Goal: Information Seeking & Learning: Find contact information

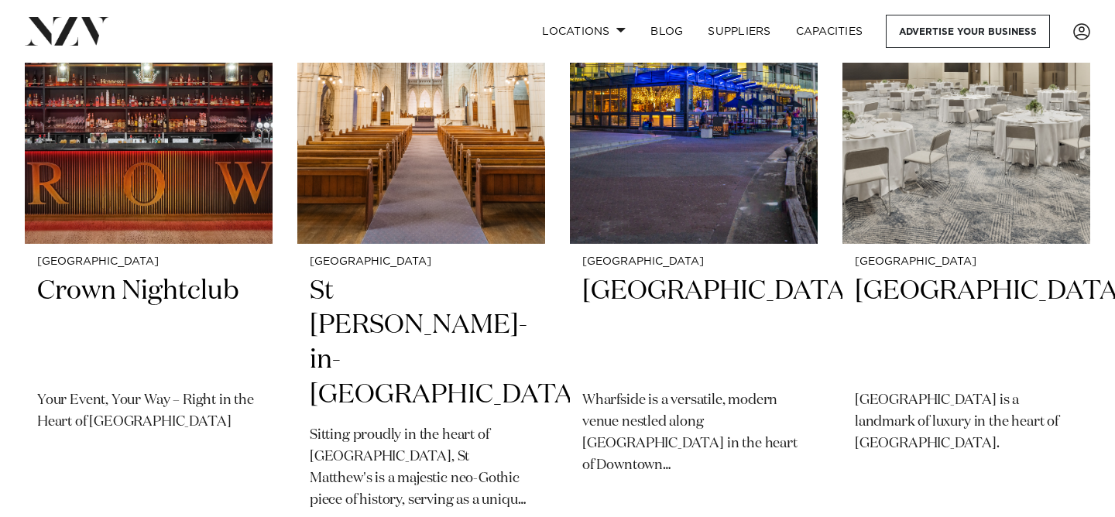
scroll to position [786, 0]
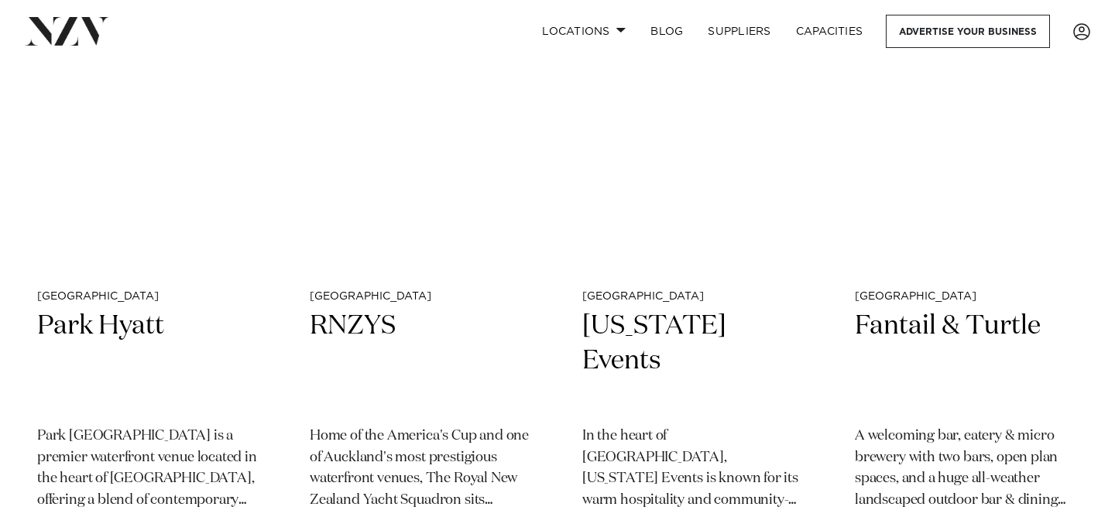
scroll to position [5469, 0]
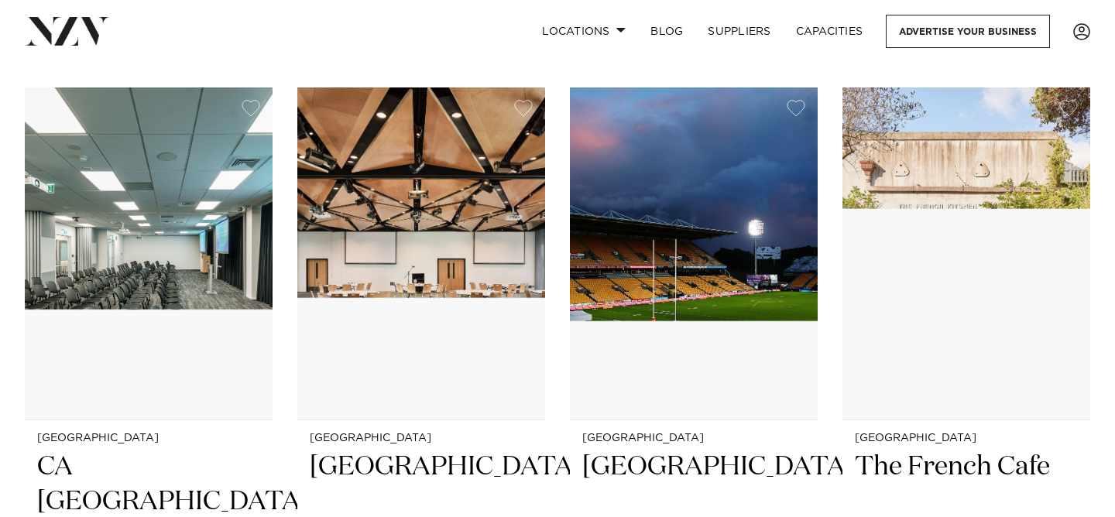
scroll to position [13330, 0]
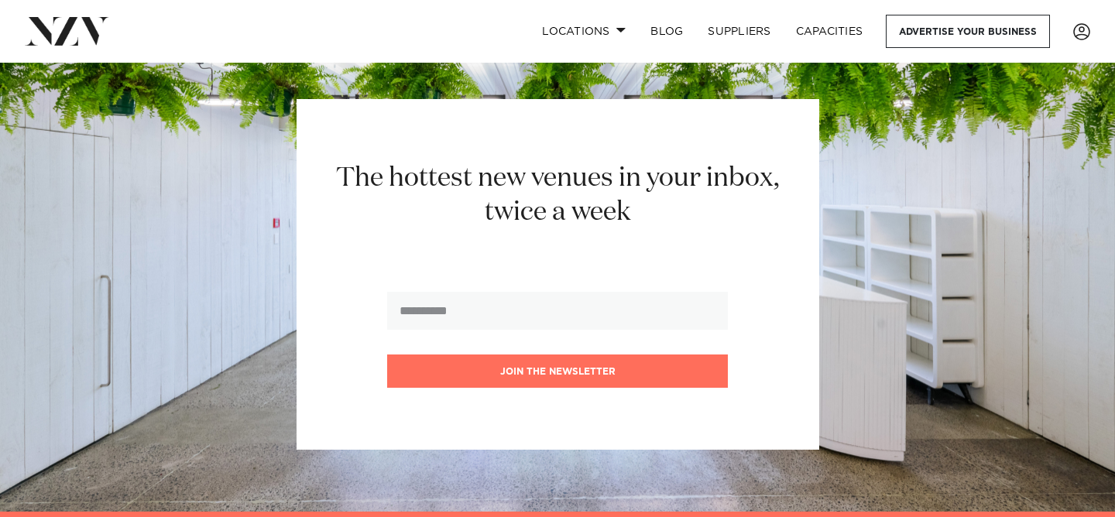
scroll to position [21072, 0]
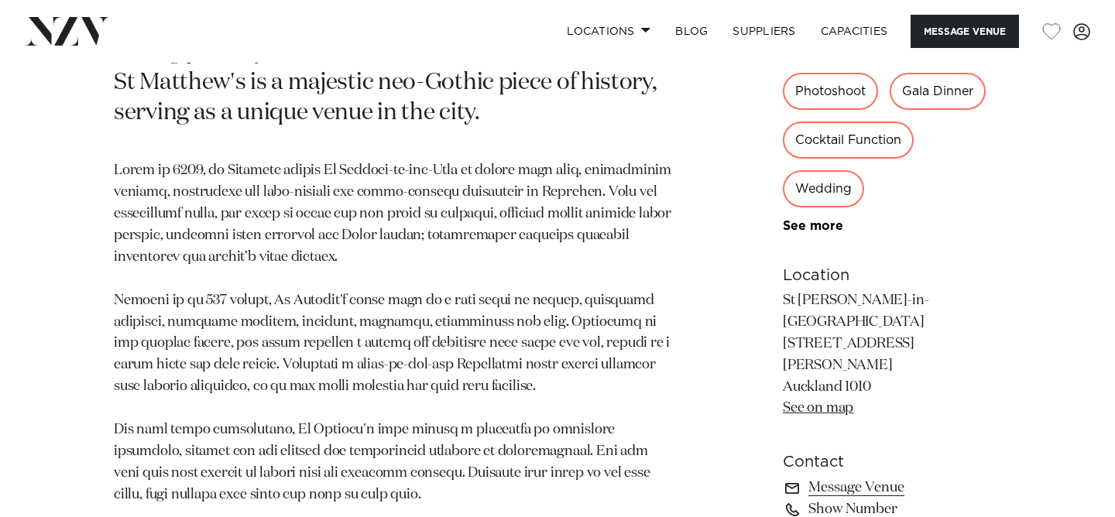
scroll to position [877, 0]
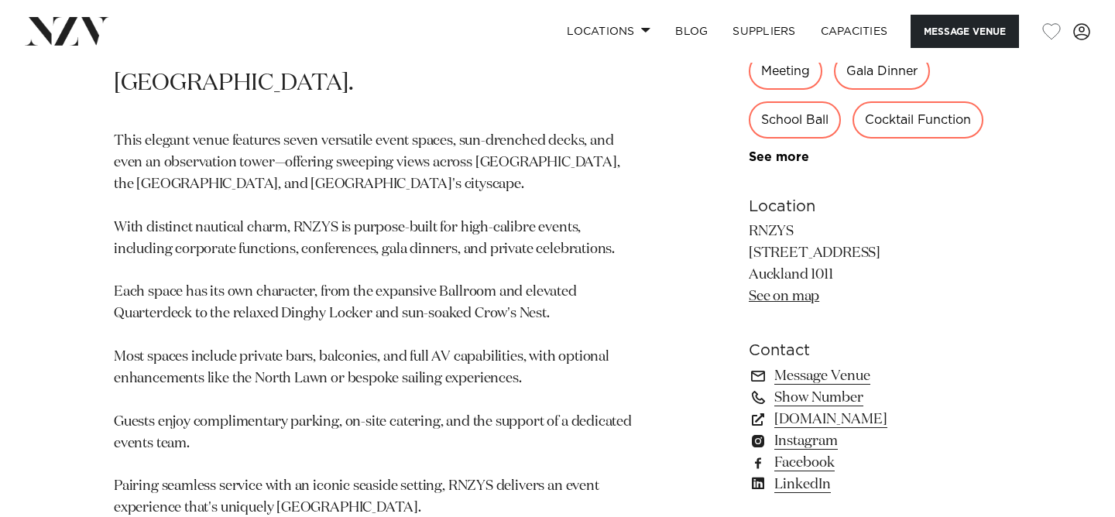
scroll to position [960, 0]
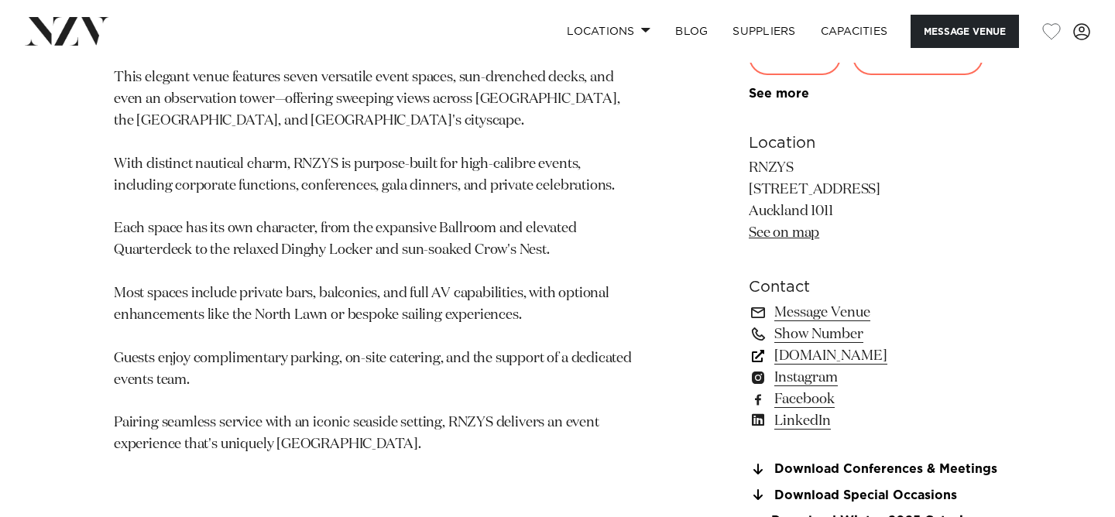
click at [838, 352] on link "rnzys.org.nz" at bounding box center [874, 356] width 252 height 22
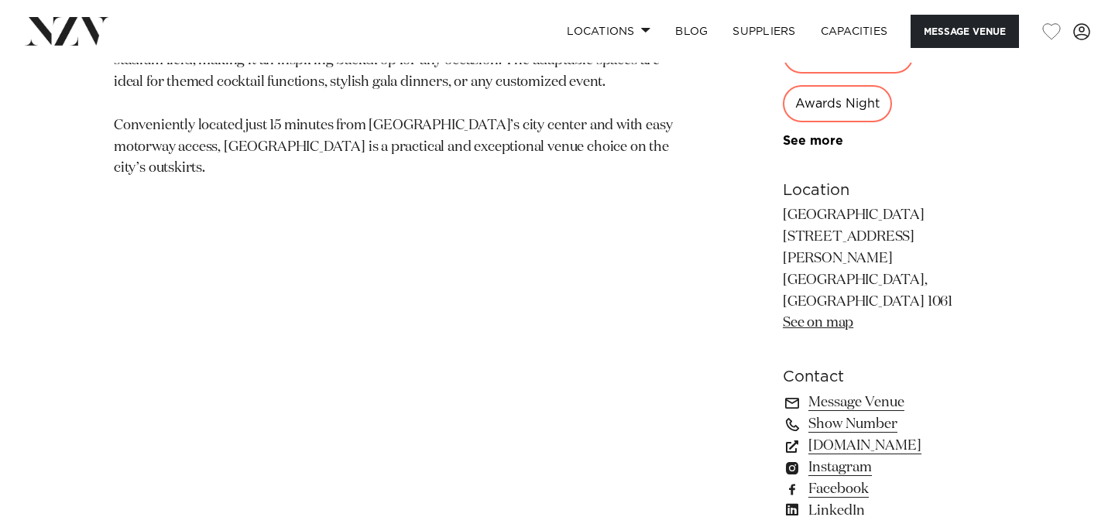
scroll to position [962, 0]
click at [909, 434] on link "[DOMAIN_NAME]" at bounding box center [892, 445] width 218 height 22
